Goal: Information Seeking & Learning: Learn about a topic

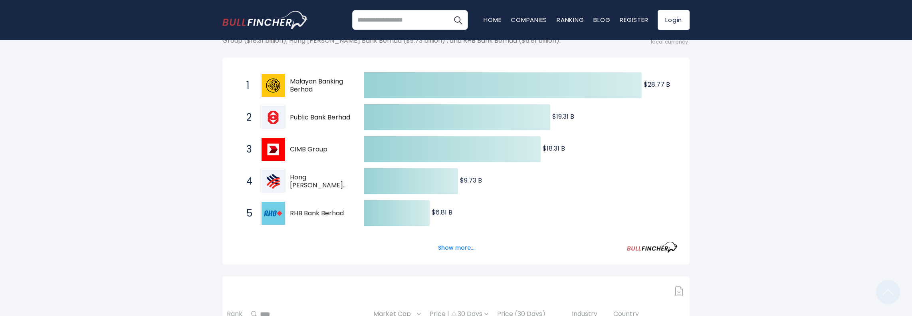
scroll to position [161, 0]
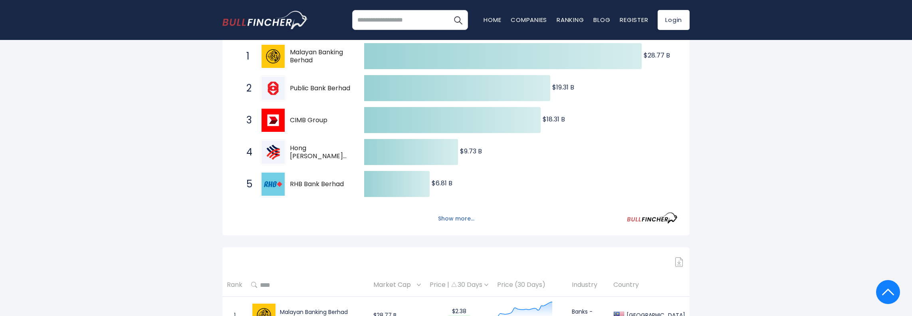
click at [457, 216] on button "Show more..." at bounding box center [456, 218] width 46 height 13
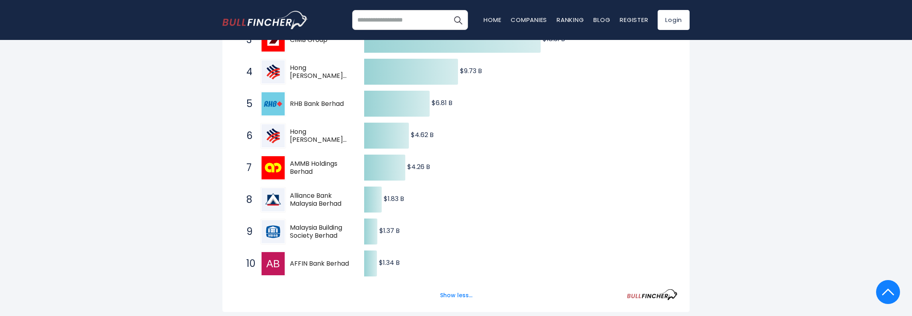
scroll to position [0, 0]
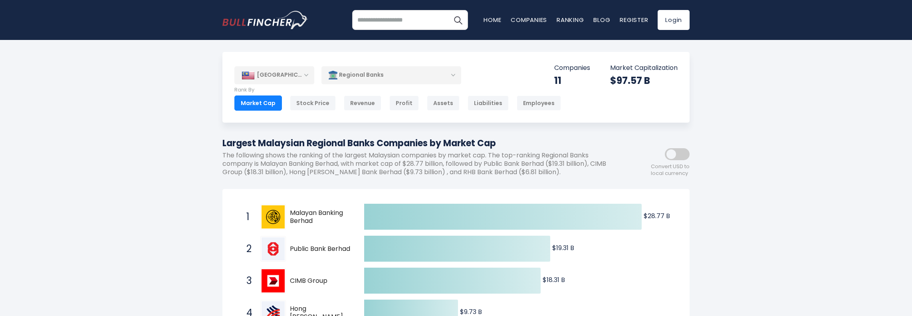
click at [306, 74] on div "[GEOGRAPHIC_DATA]" at bounding box center [274, 75] width 80 height 18
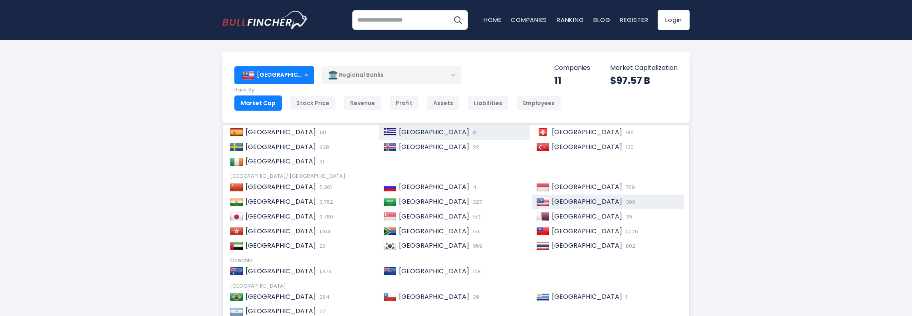
scroll to position [122, 0]
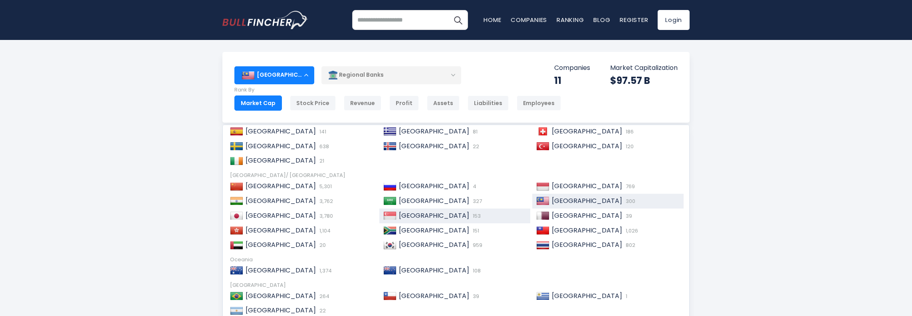
click at [411, 216] on span "[GEOGRAPHIC_DATA]" at bounding box center [434, 215] width 70 height 9
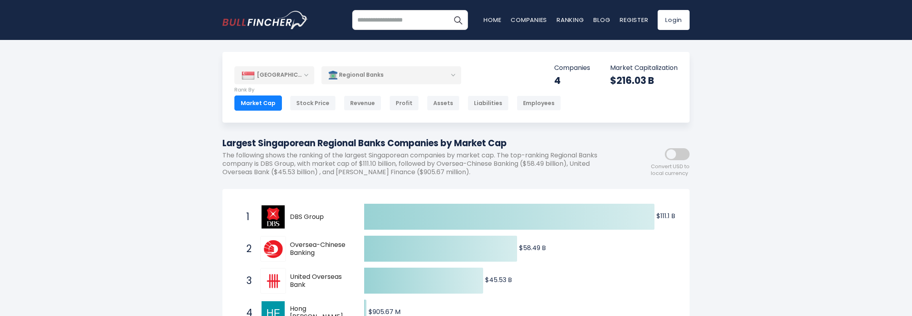
click at [284, 74] on div "[GEOGRAPHIC_DATA]" at bounding box center [274, 75] width 80 height 18
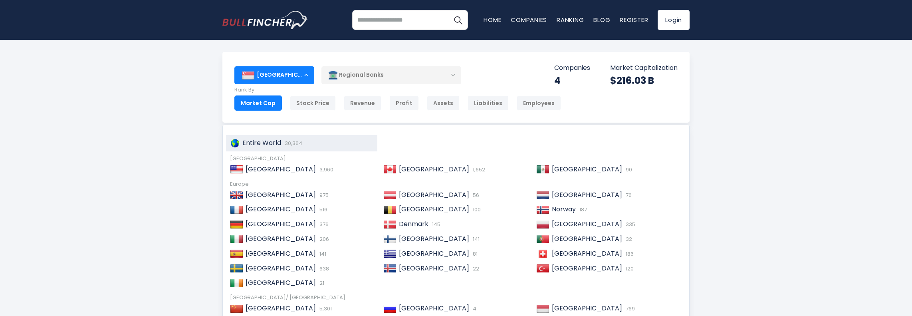
click at [264, 141] on span "Entire World" at bounding box center [261, 142] width 39 height 9
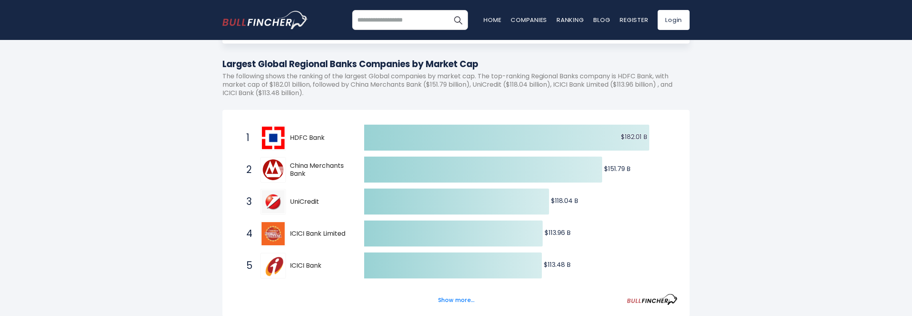
scroll to position [80, 0]
click at [456, 292] on button "Show more..." at bounding box center [456, 298] width 46 height 13
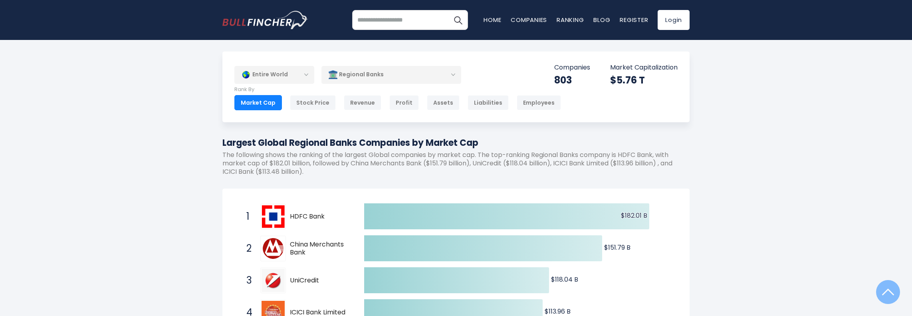
scroll to position [0, 0]
click at [451, 75] on div "Regional Banks" at bounding box center [392, 75] width 140 height 18
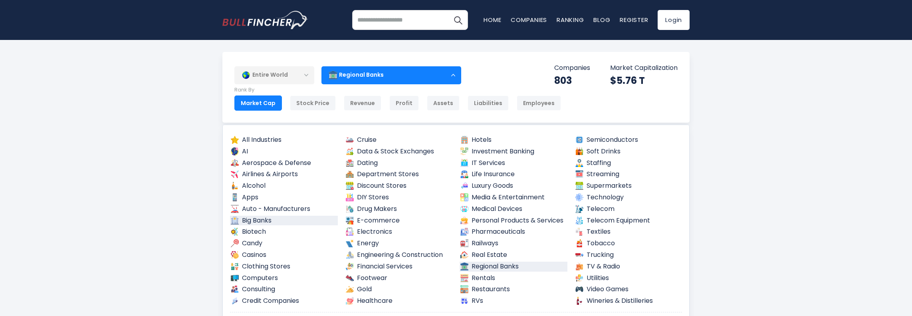
click at [264, 223] on link "Big Banks" at bounding box center [284, 221] width 108 height 10
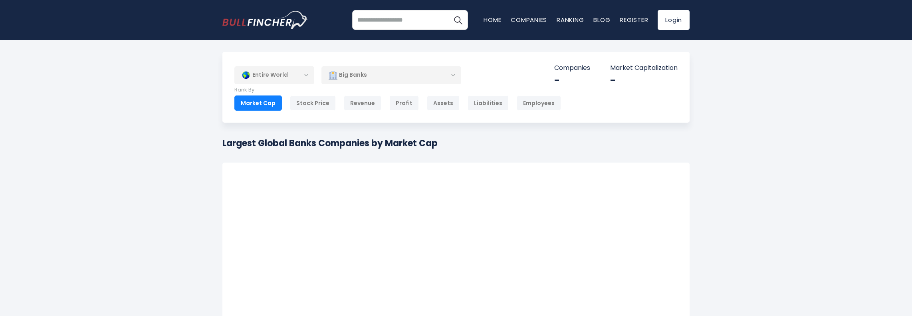
click at [799, 151] on div "Entire World Entire World North America United States" at bounding box center [456, 316] width 912 height 529
